Goal: Information Seeking & Learning: Learn about a topic

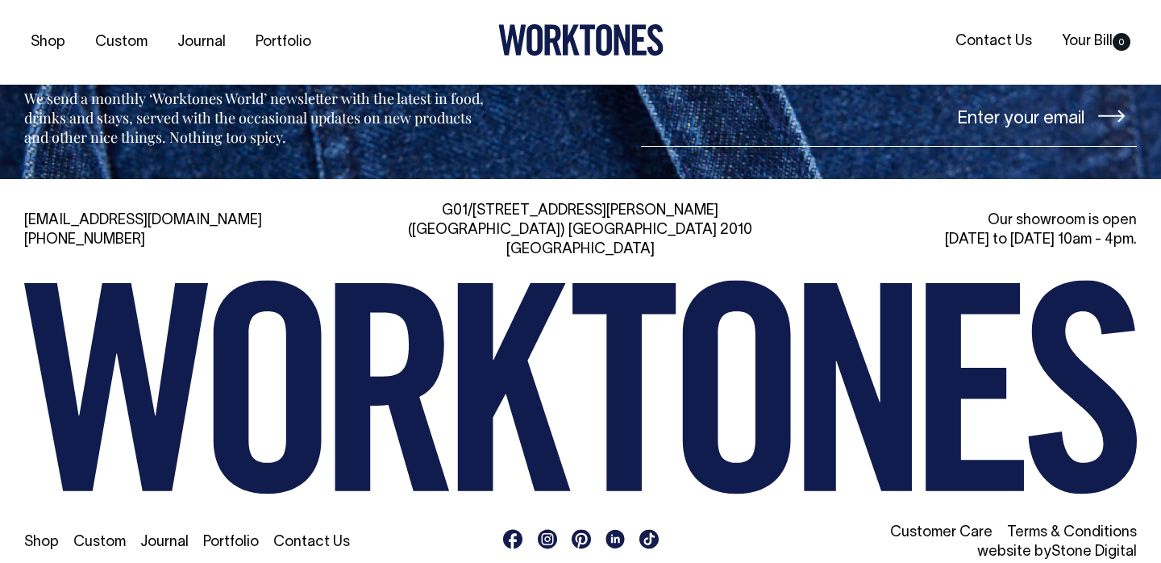
scroll to position [3501, 0]
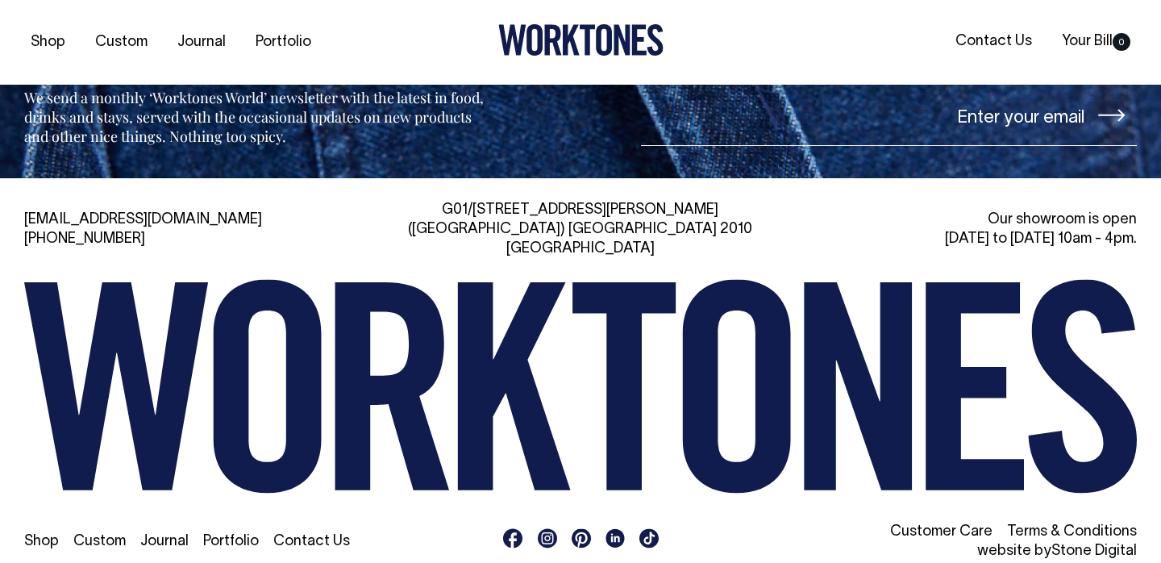
click at [1075, 525] on link "Terms & Conditions" at bounding box center [1072, 532] width 130 height 14
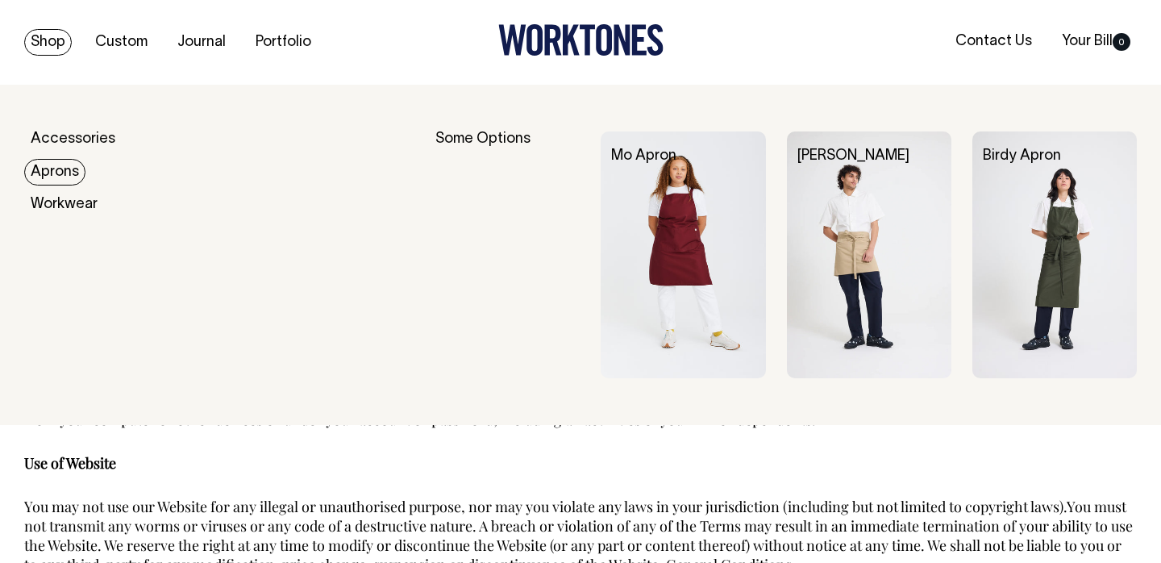
click at [65, 171] on link "Aprons" at bounding box center [54, 172] width 61 height 27
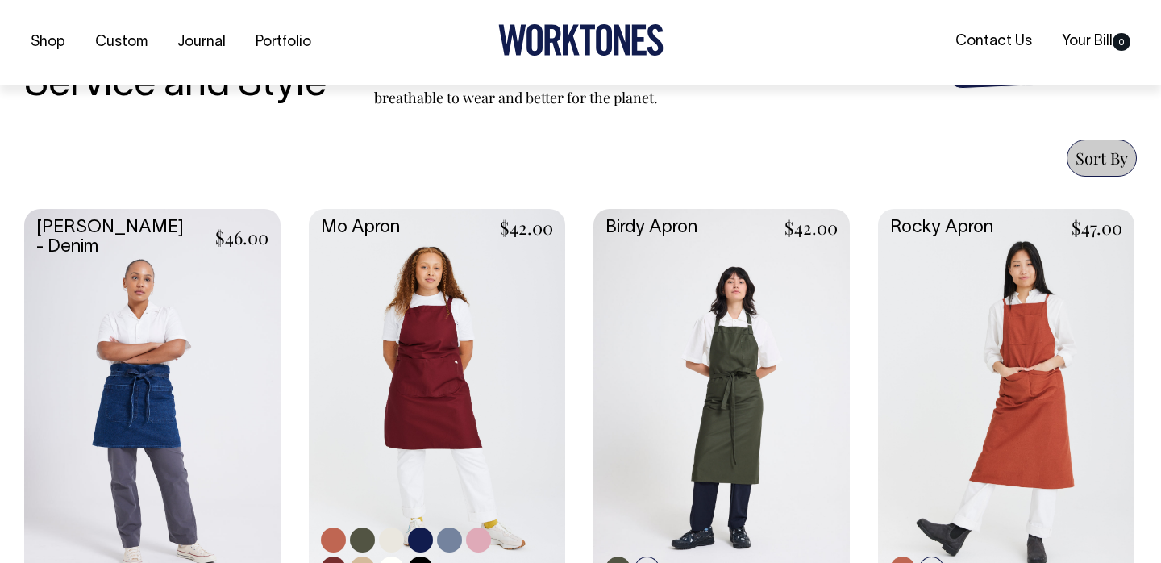
scroll to position [572, 0]
click at [476, 278] on link at bounding box center [437, 398] width 256 height 381
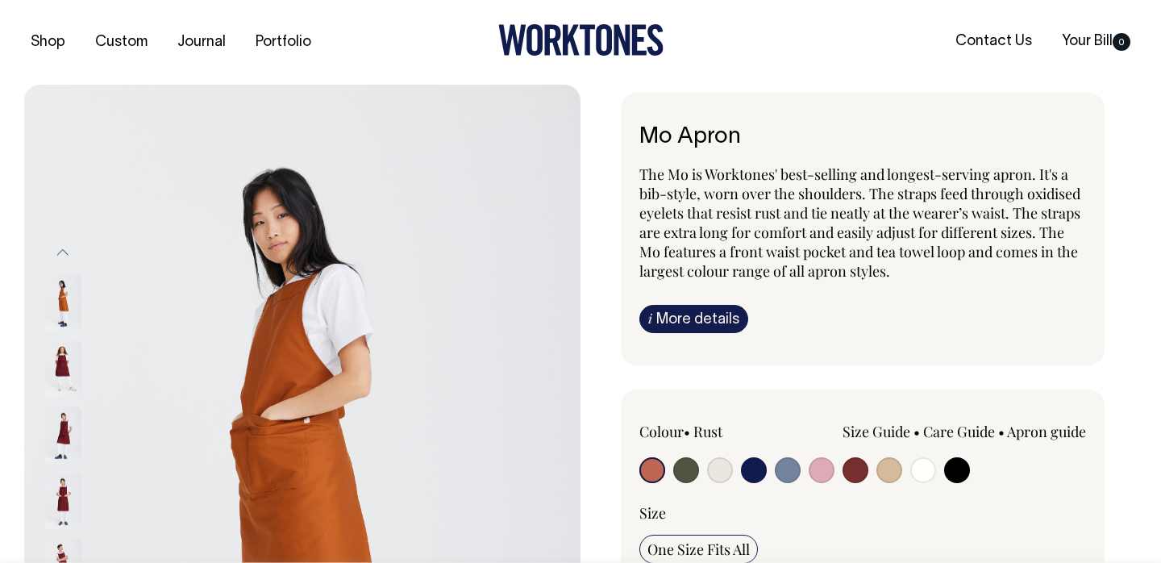
click at [683, 311] on link "i More details" at bounding box center [693, 319] width 109 height 28
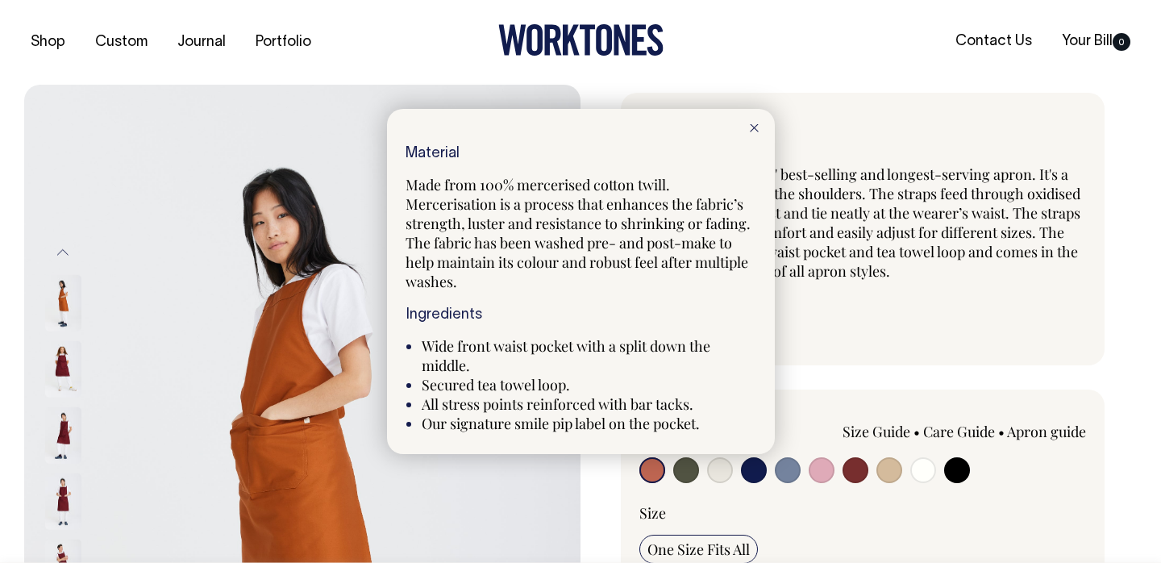
click at [754, 124] on div at bounding box center [754, 126] width 41 height 35
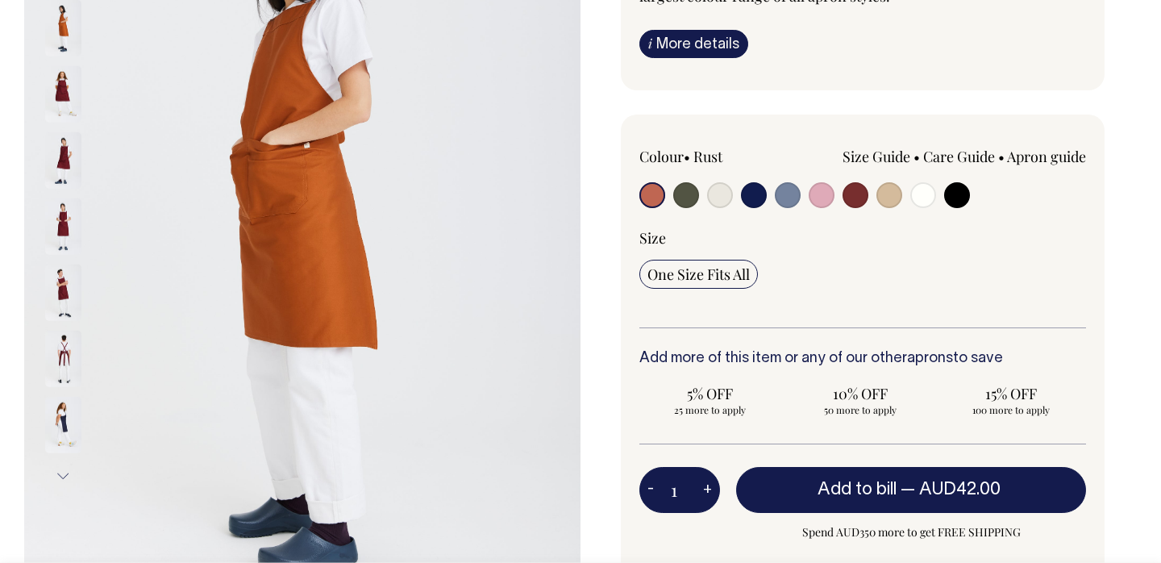
scroll to position [276, 0]
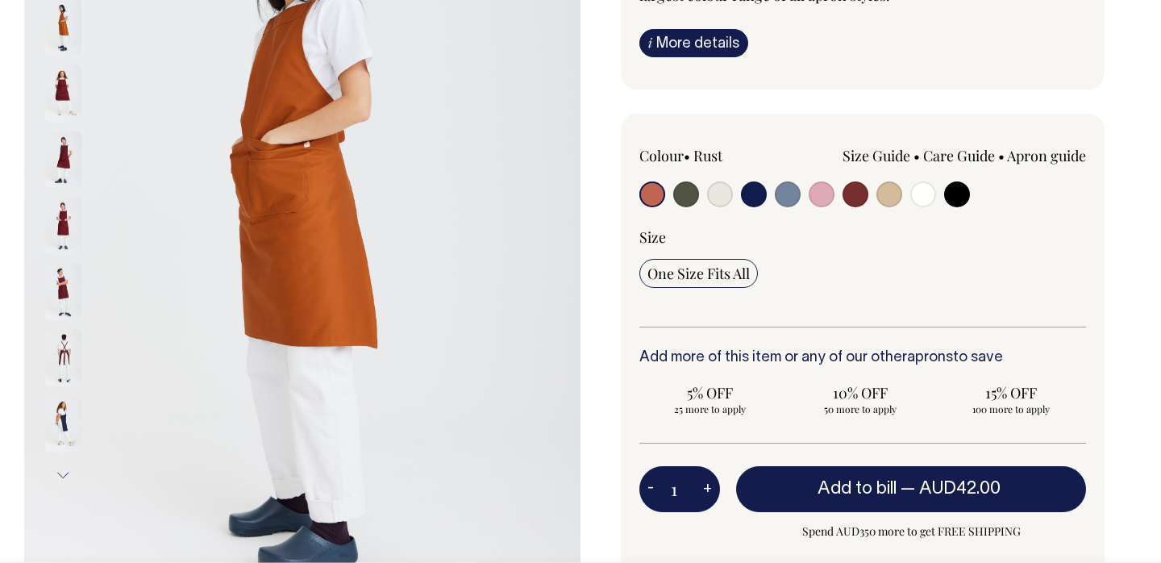
click at [1042, 153] on link "Apron guide" at bounding box center [1046, 155] width 79 height 19
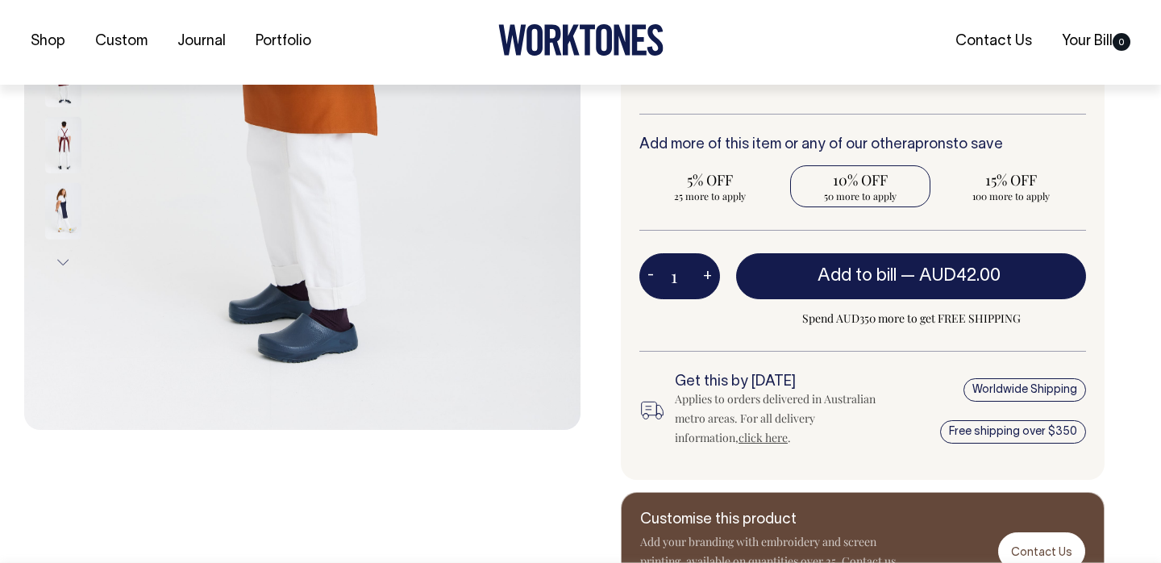
scroll to position [489, 0]
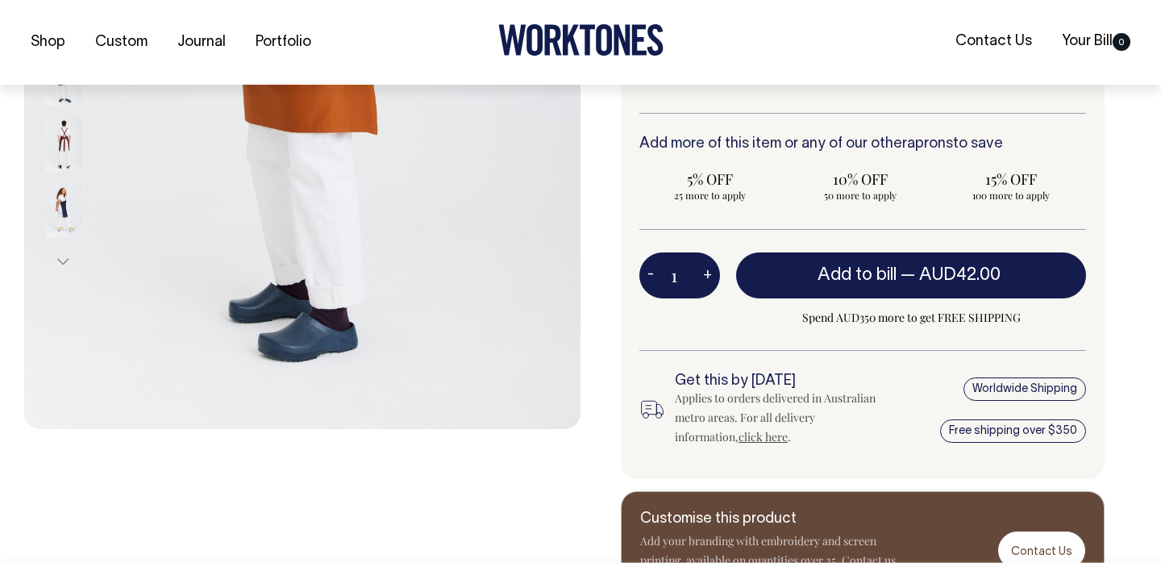
click at [1033, 390] on div "Worldwide Shipping Free shipping over $350" at bounding box center [1007, 410] width 156 height 74
click at [1029, 386] on div "Worldwide Shipping Free shipping over $350" at bounding box center [1007, 410] width 156 height 74
click at [1027, 391] on div "Worldwide Shipping Free shipping over $350" at bounding box center [1007, 410] width 156 height 74
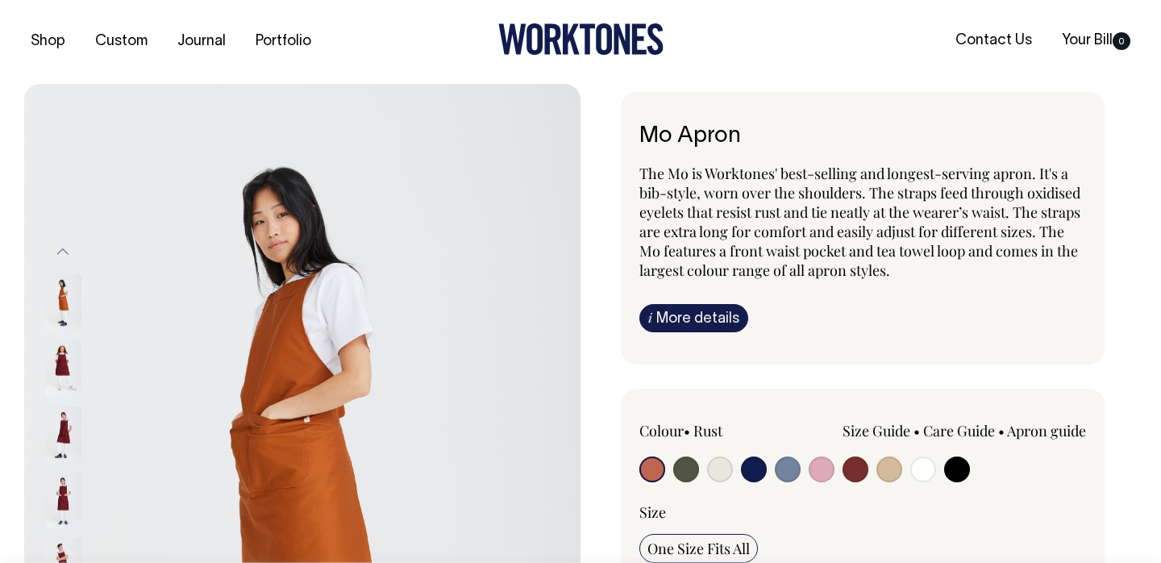
scroll to position [0, 0]
click at [940, 430] on link "Care Guide" at bounding box center [959, 431] width 72 height 19
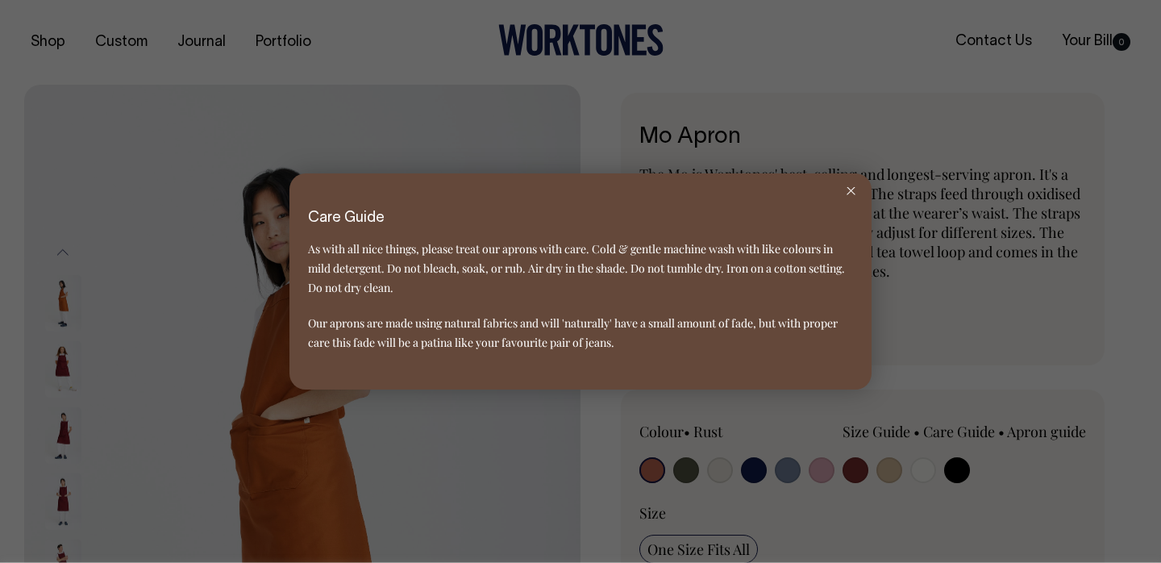
click at [849, 190] on icon at bounding box center [850, 191] width 9 height 8
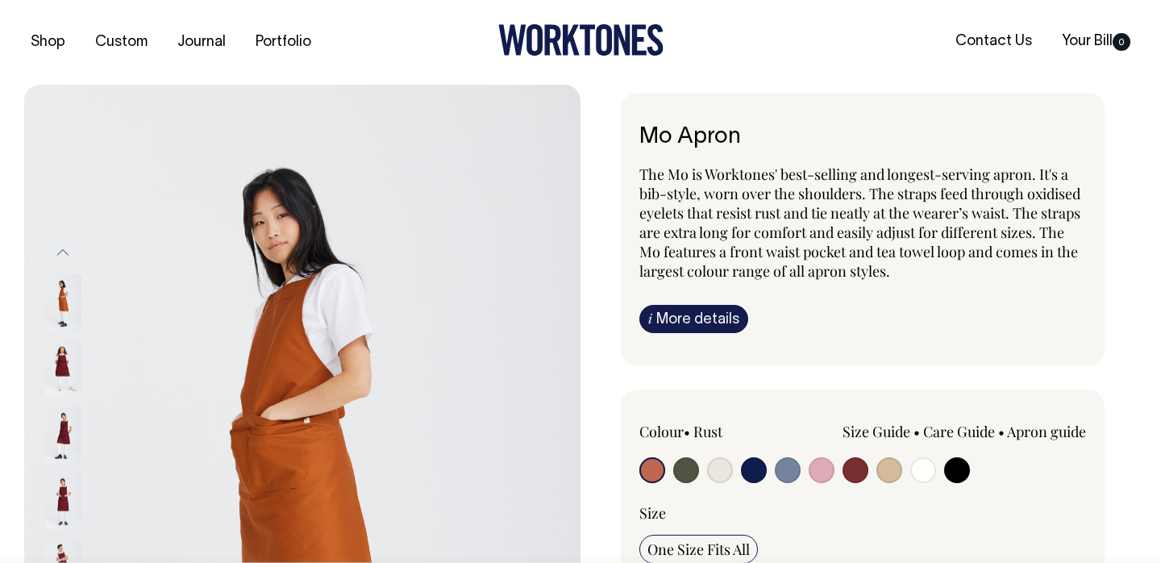
click at [721, 314] on link "i More details" at bounding box center [693, 319] width 109 height 28
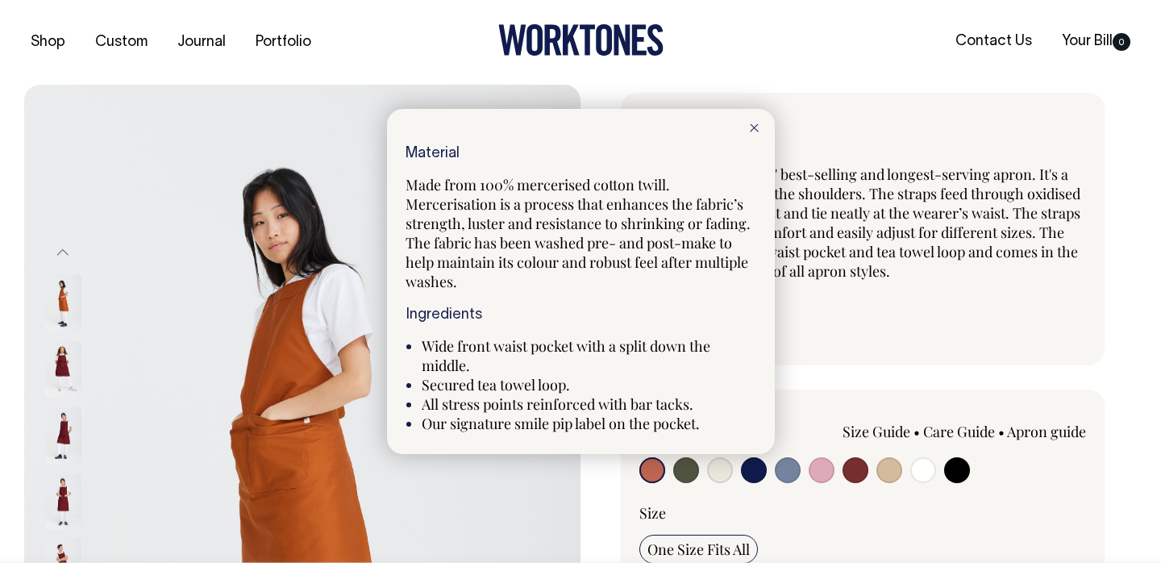
click at [753, 127] on line at bounding box center [754, 127] width 7 height 7
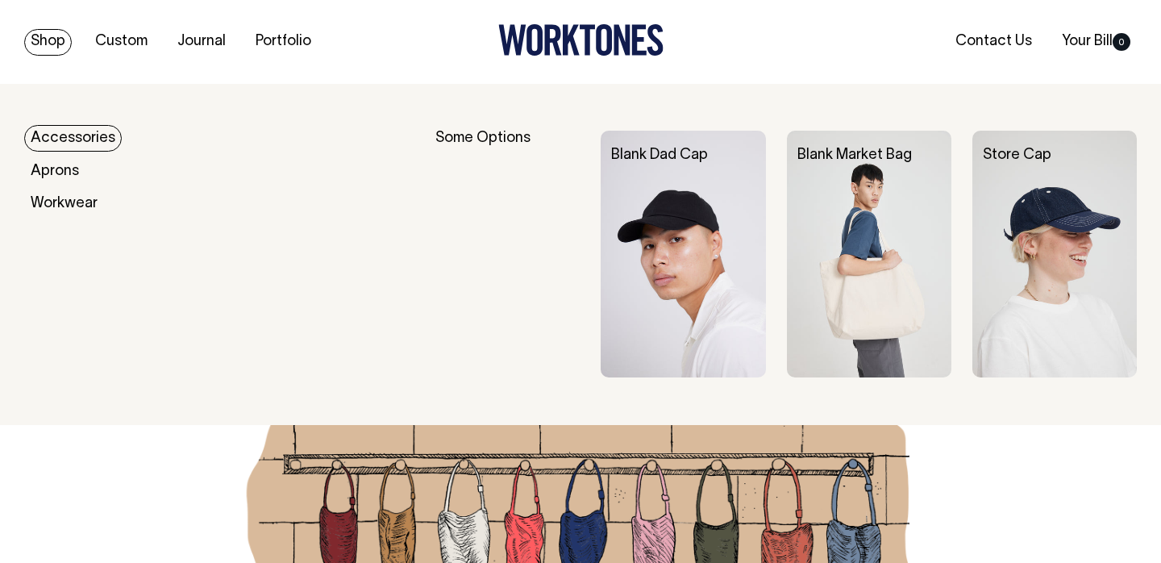
scroll to position [3080, 0]
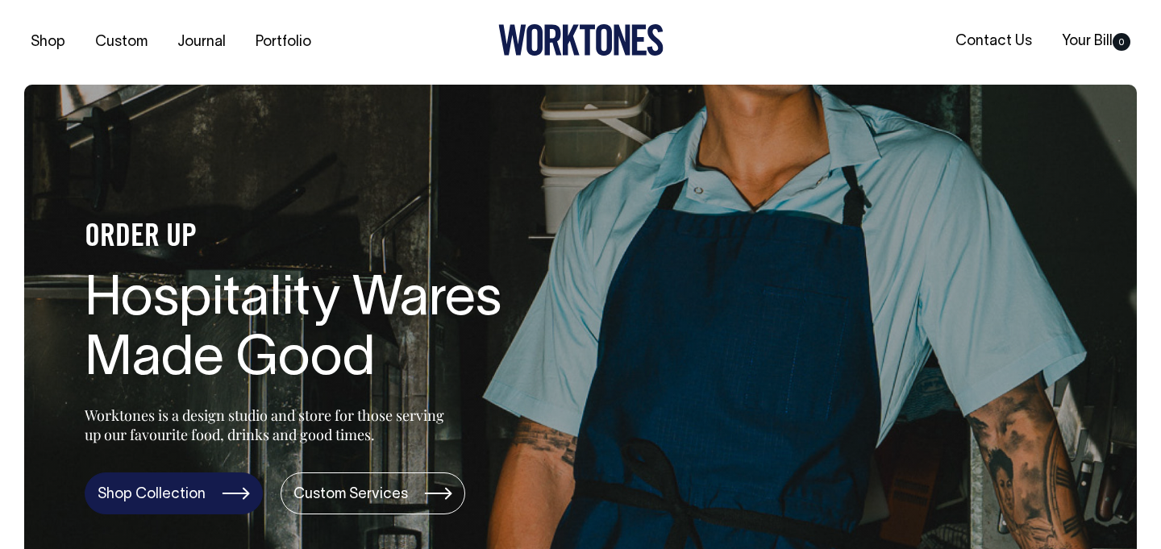
click at [203, 502] on link "Shop Collection" at bounding box center [174, 493] width 178 height 42
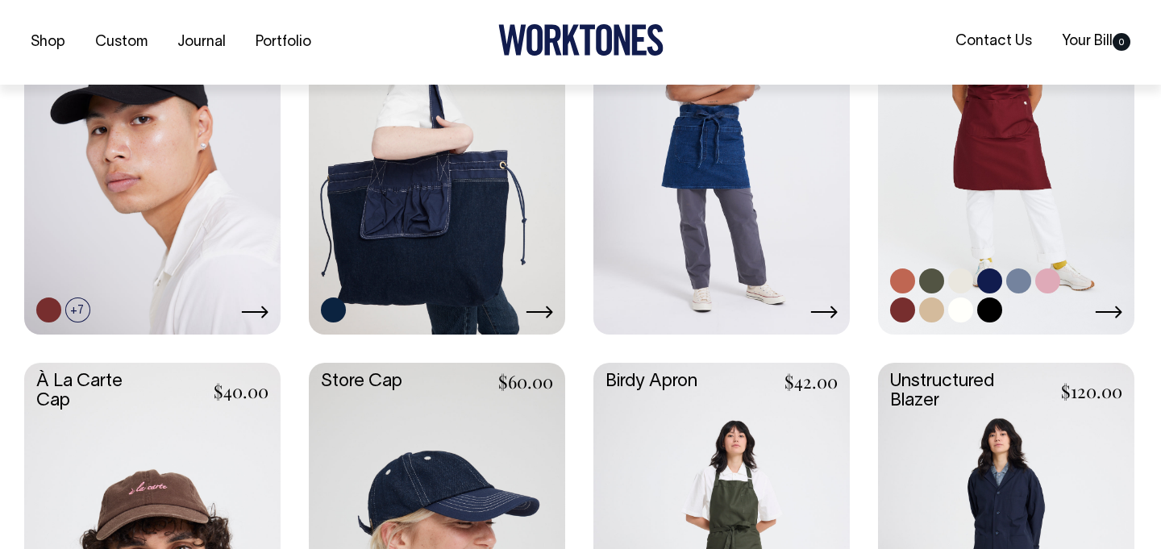
click at [982, 175] on link at bounding box center [1006, 140] width 256 height 381
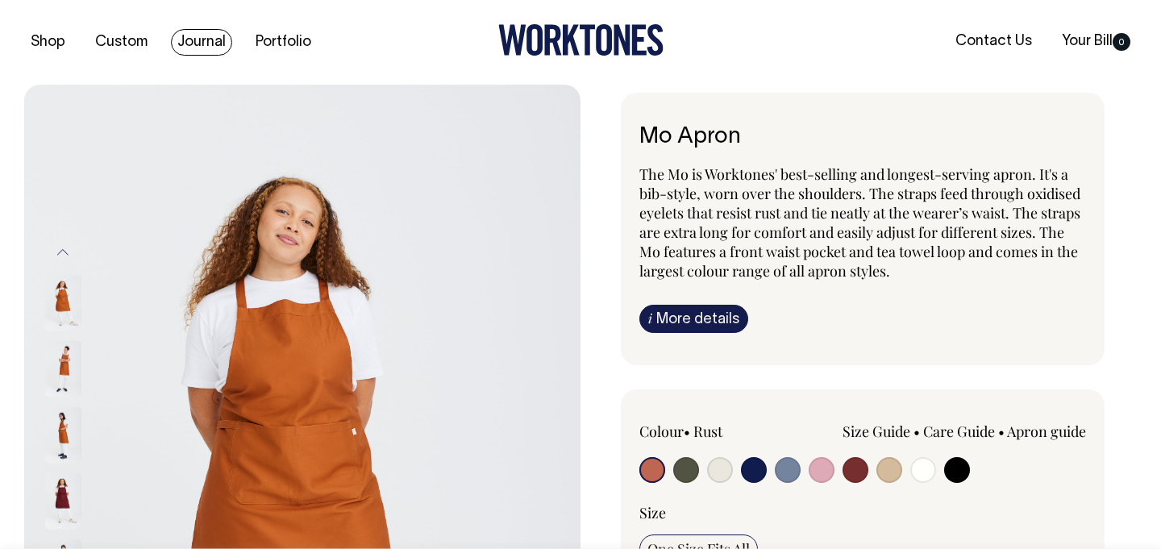
click at [215, 45] on link "Journal" at bounding box center [201, 42] width 61 height 27
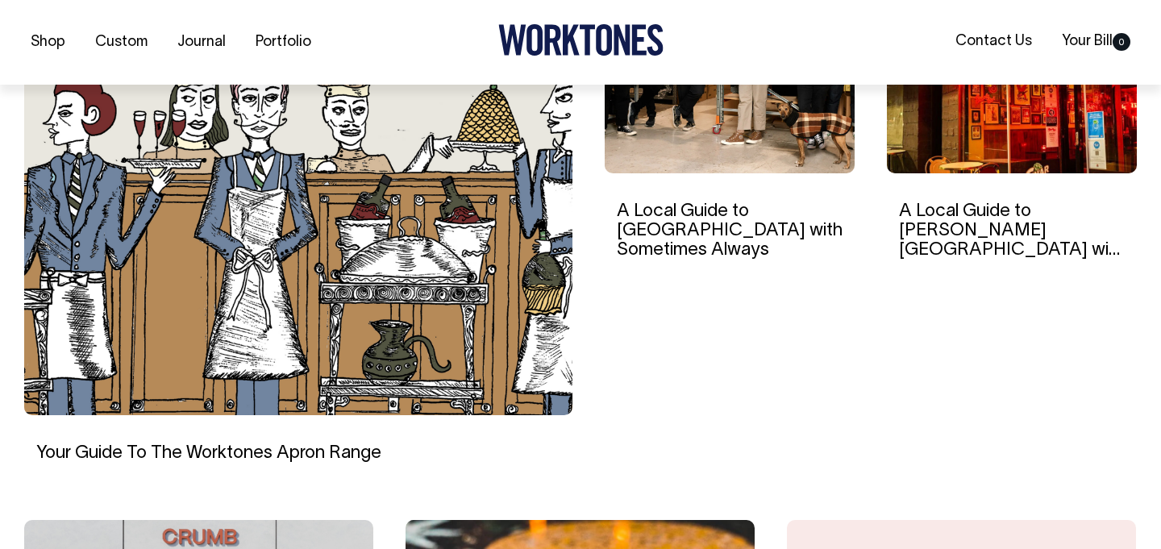
scroll to position [612, 0]
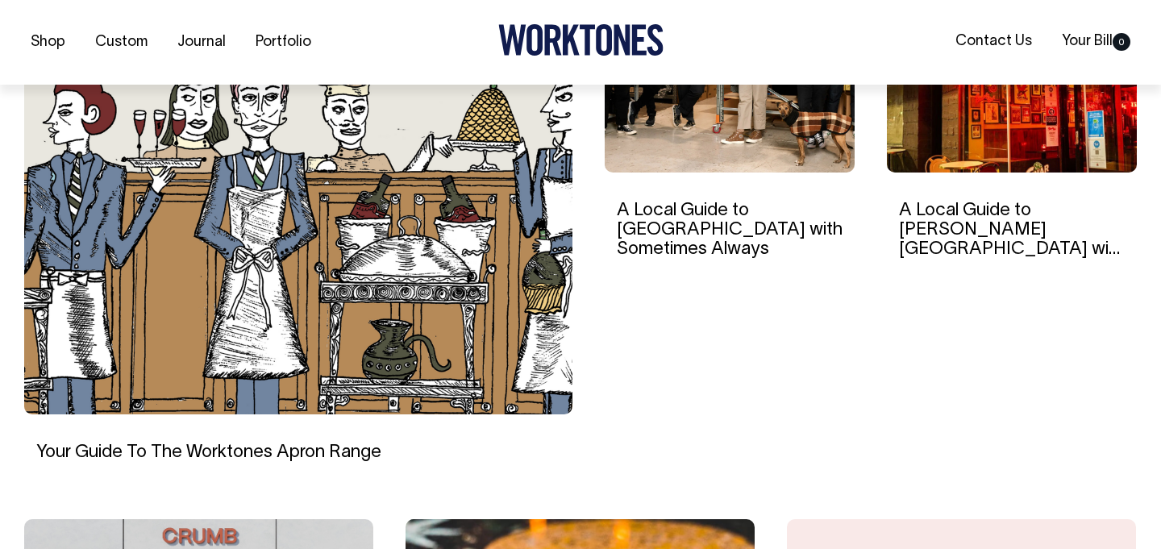
click at [302, 386] on img at bounding box center [298, 184] width 548 height 459
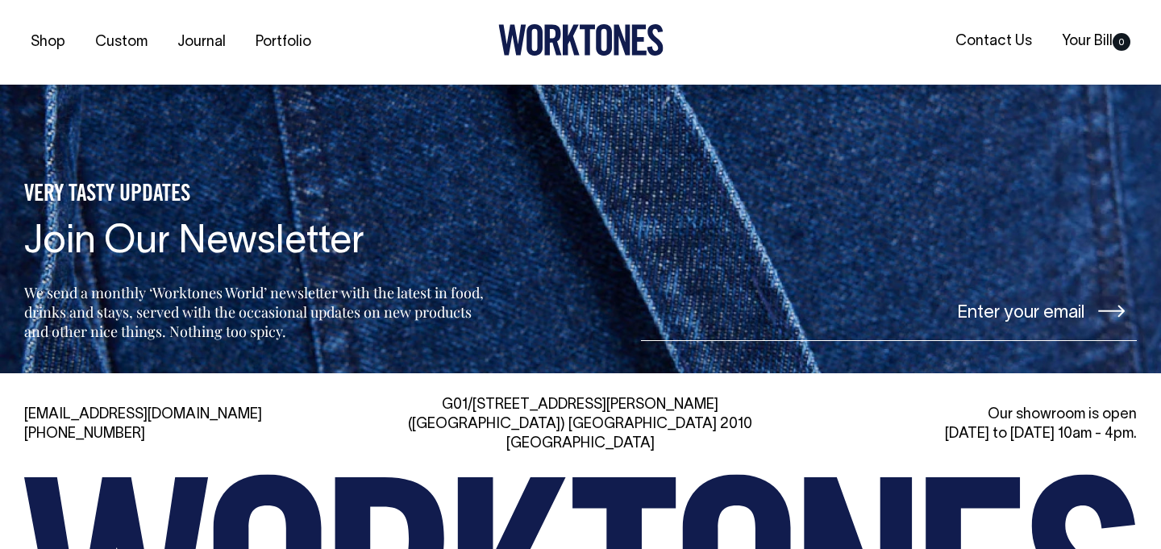
scroll to position [6506, 0]
